Goal: Find specific page/section: Find specific page/section

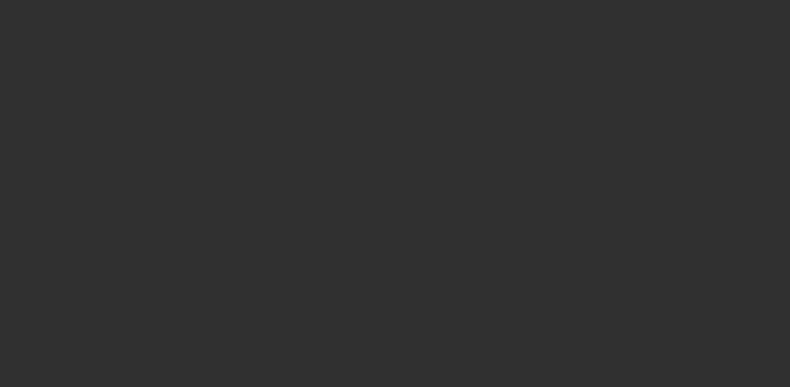
select select "10"
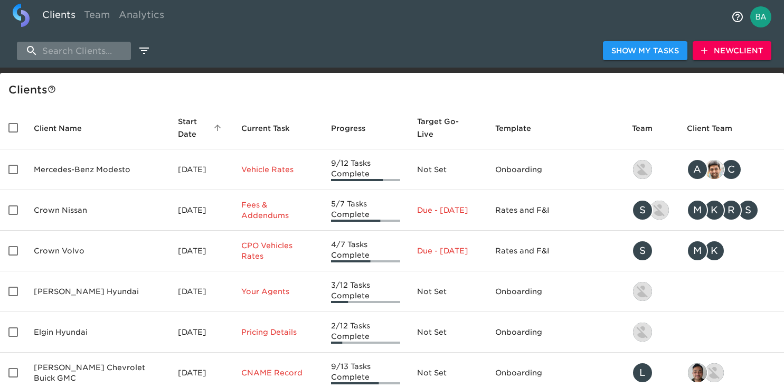
click at [86, 51] on input "search" at bounding box center [74, 51] width 114 height 18
type input "f"
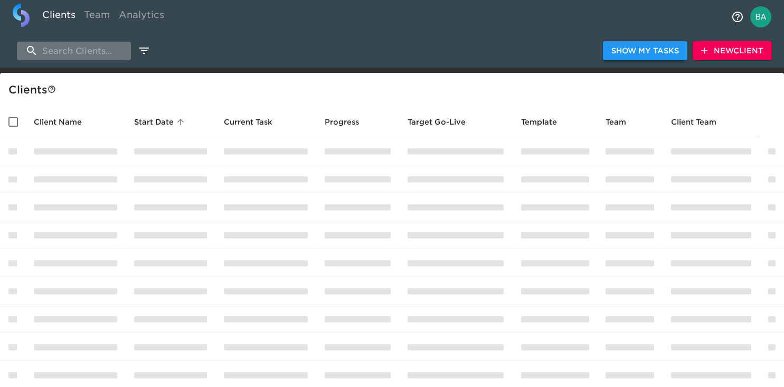
type input "g"
type input "r"
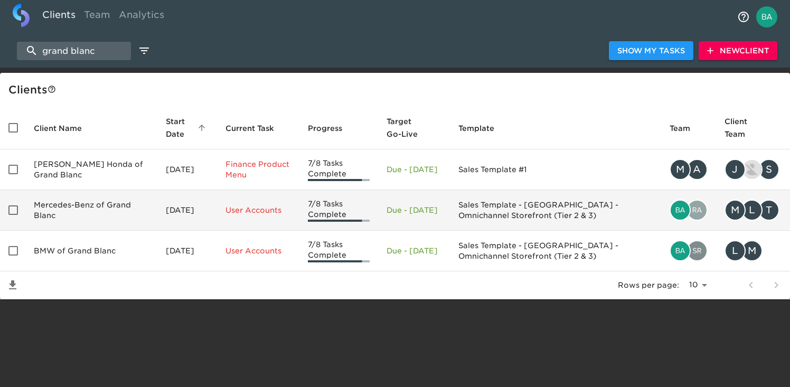
type input "grand blanc"
click at [69, 217] on td "Mercedes-Benz of Grand Blanc" at bounding box center [91, 210] width 132 height 41
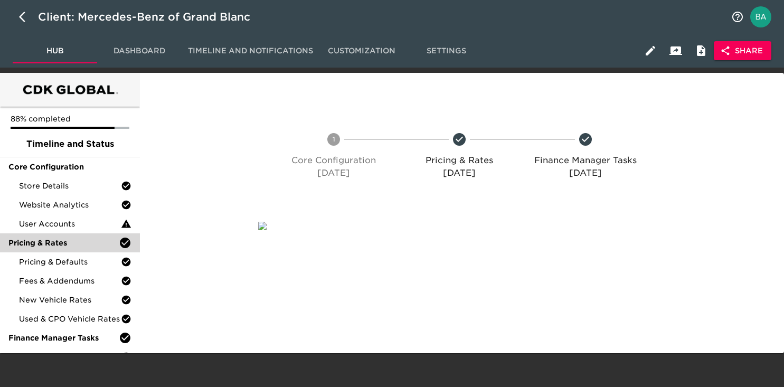
scroll to position [16, 0]
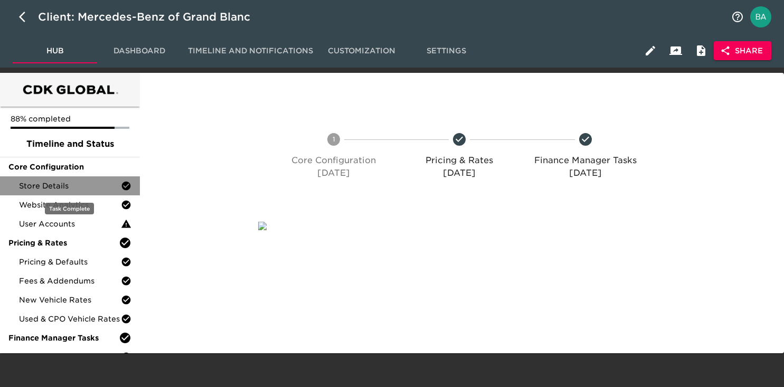
click at [38, 176] on div "Store Details" at bounding box center [70, 185] width 140 height 19
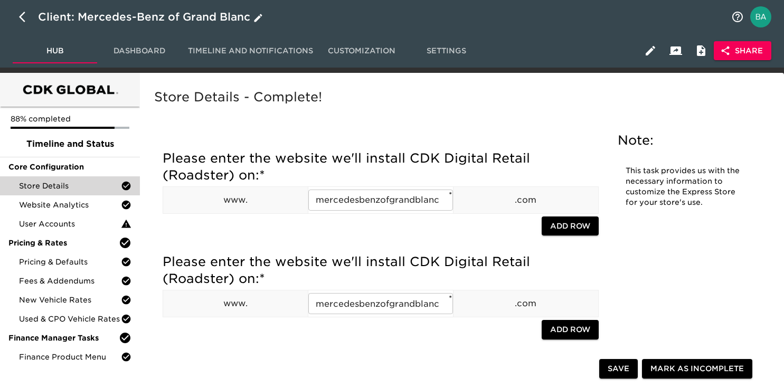
click at [19, 16] on icon "button" at bounding box center [25, 17] width 13 height 13
select select "10"
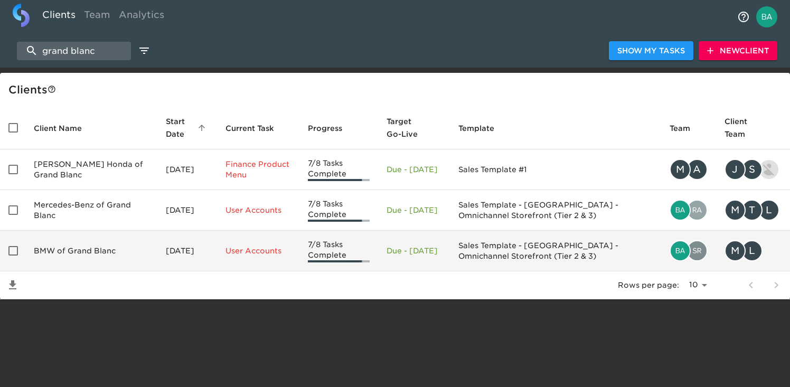
click at [77, 242] on td "BMW of Grand Blanc" at bounding box center [91, 251] width 132 height 41
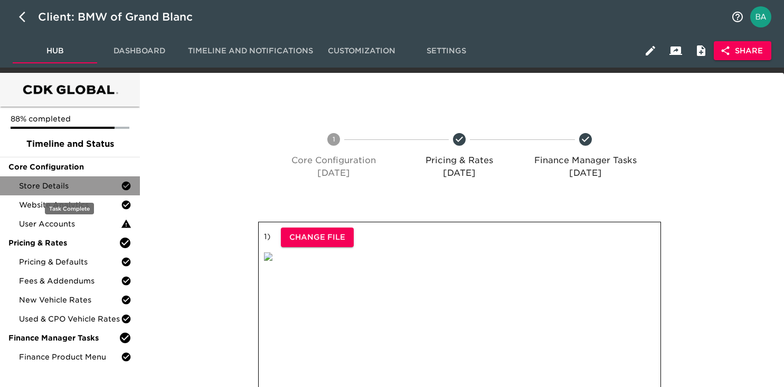
click at [75, 189] on span "Store Details" at bounding box center [70, 186] width 102 height 11
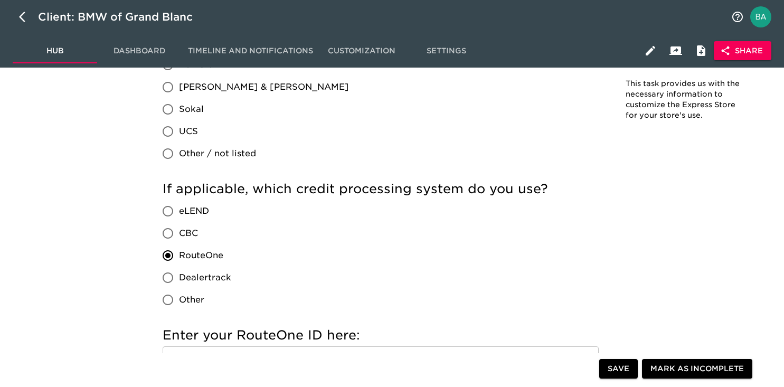
scroll to position [1058, 0]
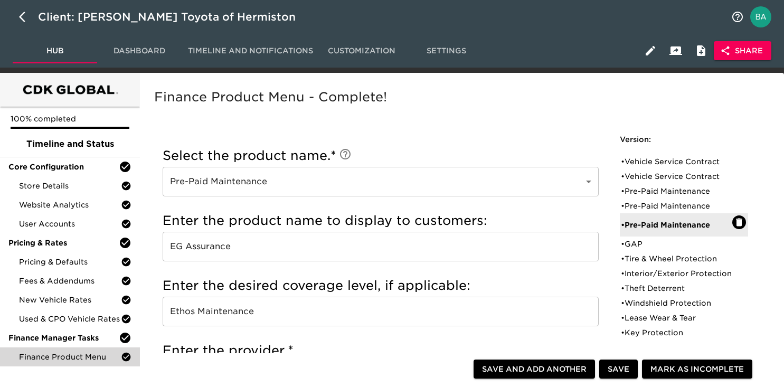
scroll to position [85, 0]
